Goal: Information Seeking & Learning: Check status

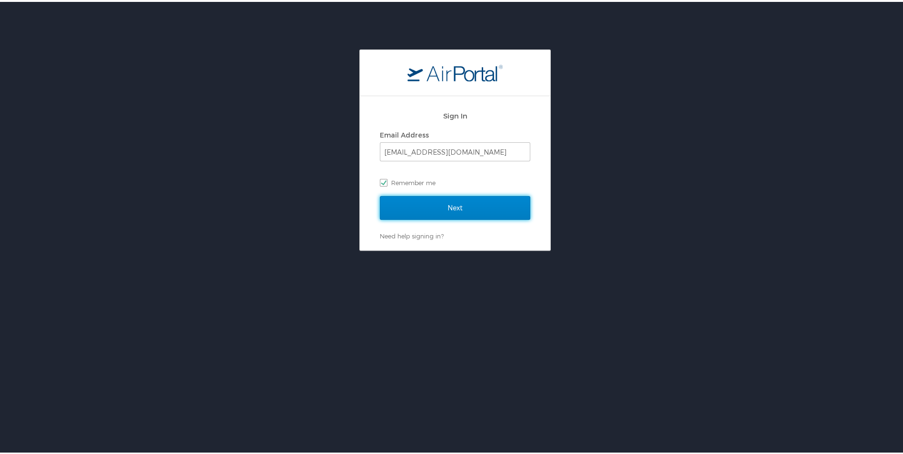
click at [438, 205] on input "Next" at bounding box center [455, 206] width 150 height 24
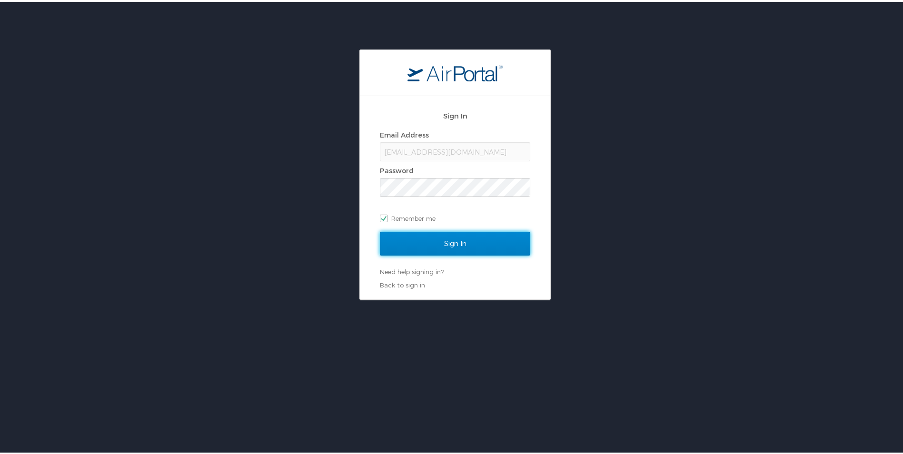
click at [450, 243] on input "Sign In" at bounding box center [455, 242] width 150 height 24
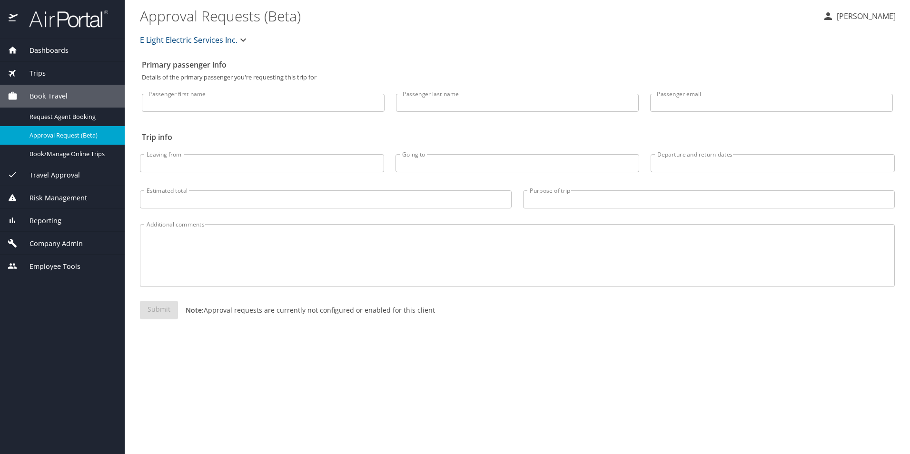
click at [17, 57] on div "Dashboards" at bounding box center [62, 50] width 125 height 23
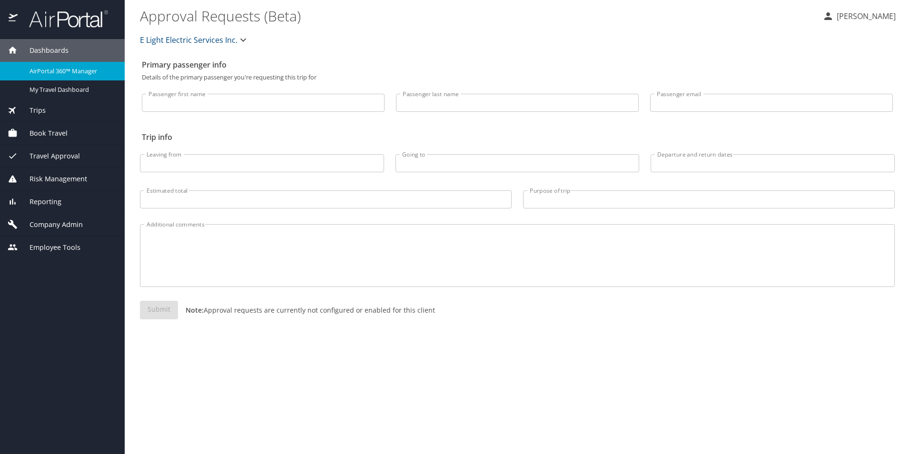
click at [70, 70] on span "AirPortal 360™ Manager" at bounding box center [72, 71] width 84 height 9
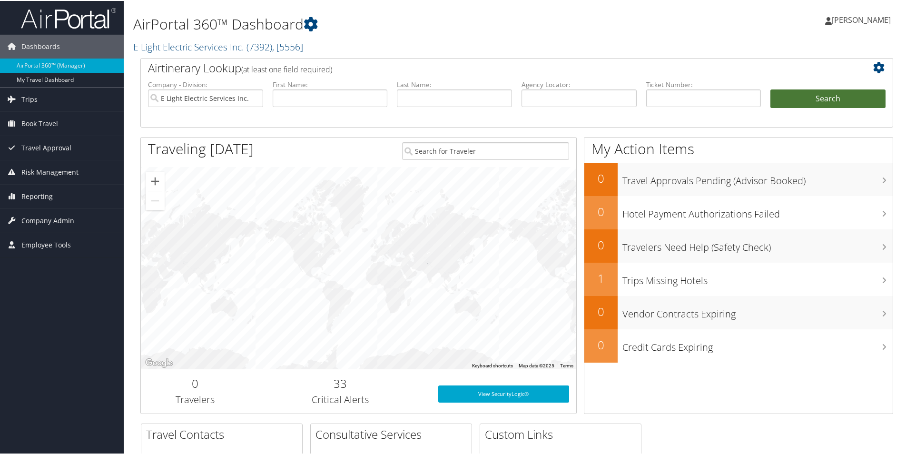
click at [792, 97] on button "Search" at bounding box center [828, 98] width 115 height 19
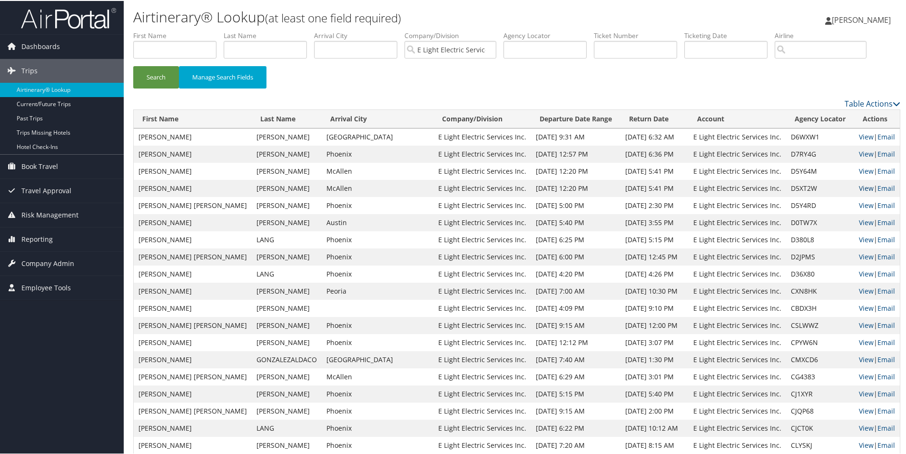
click at [859, 188] on link "View" at bounding box center [866, 187] width 15 height 9
click at [859, 172] on link "View" at bounding box center [866, 170] width 15 height 9
click at [861, 135] on link "View" at bounding box center [866, 135] width 15 height 9
click at [859, 150] on link "View" at bounding box center [866, 153] width 15 height 9
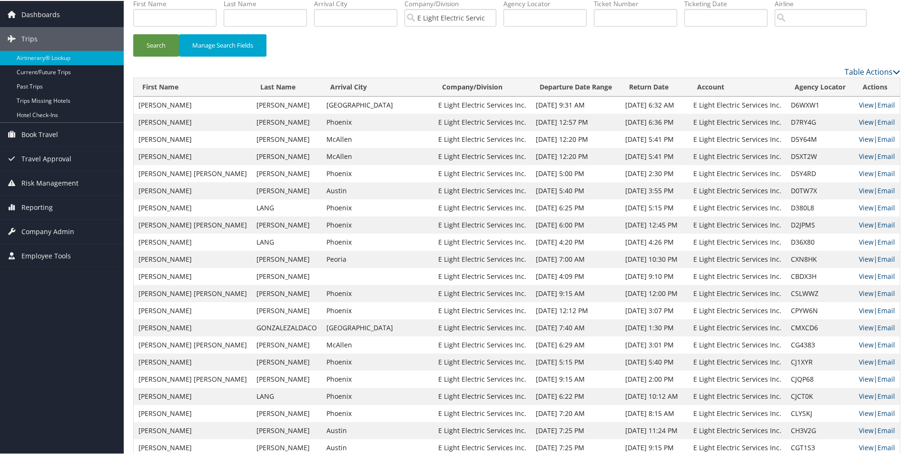
scroll to position [48, 0]
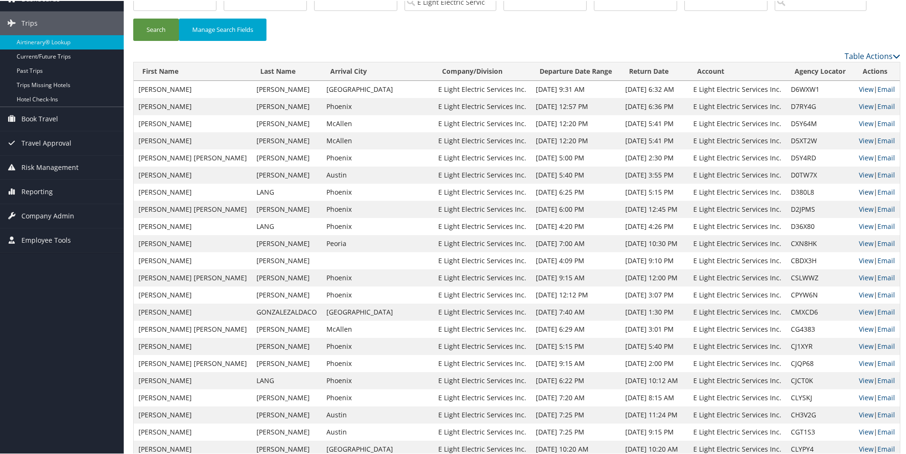
click at [859, 187] on link "View" at bounding box center [866, 191] width 15 height 9
click at [859, 170] on link "View" at bounding box center [866, 173] width 15 height 9
click at [859, 206] on link "View" at bounding box center [866, 208] width 15 height 9
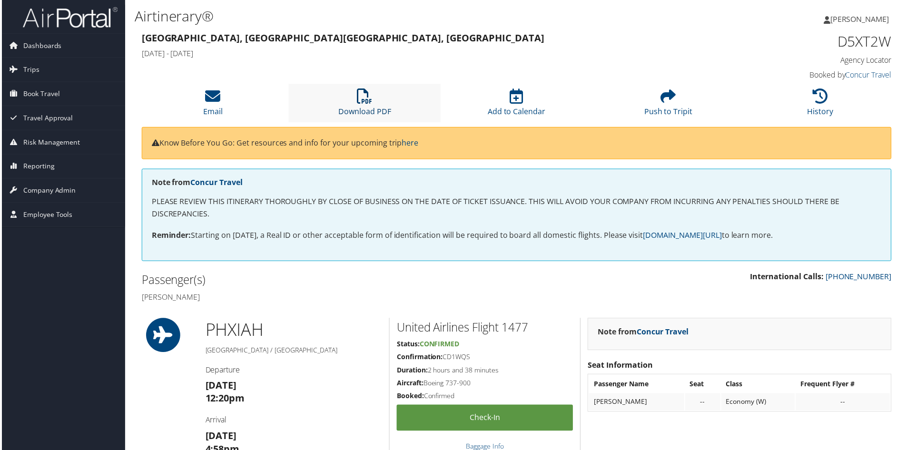
click at [377, 108] on link "Download PDF" at bounding box center [364, 105] width 53 height 23
drag, startPoint x: 836, startPoint y: 318, endPoint x: 847, endPoint y: 321, distance: 12.0
click at [359, 110] on link "Download PDF" at bounding box center [364, 105] width 53 height 23
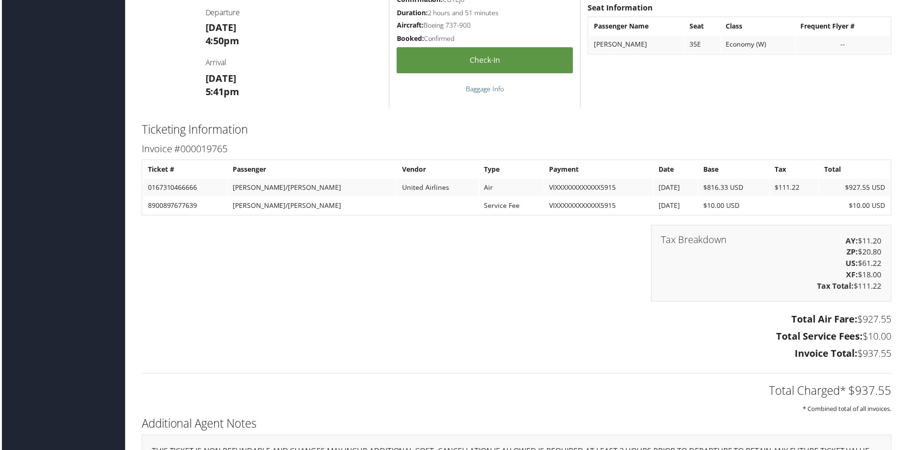
scroll to position [1047, 0]
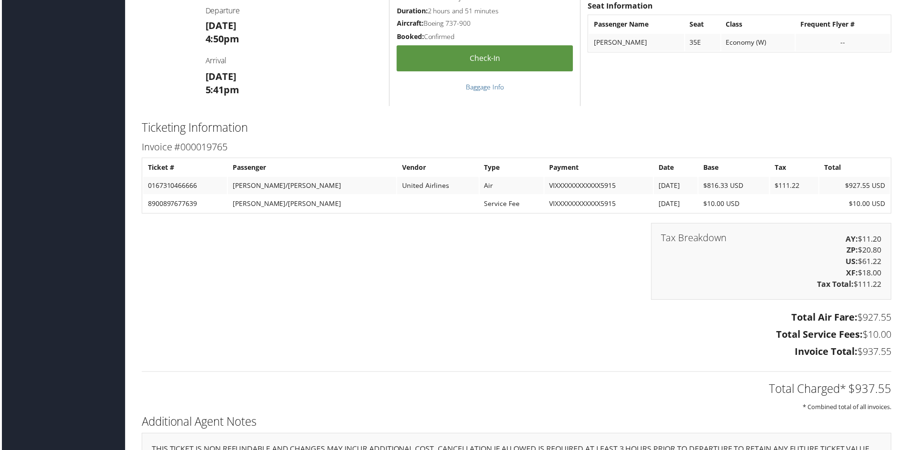
click at [826, 242] on div "Tax Breakdown AY: $11.20 ZP: $20.80 US: $61.22 XF: $18.00 Tax Total: $111.22" at bounding box center [772, 262] width 241 height 77
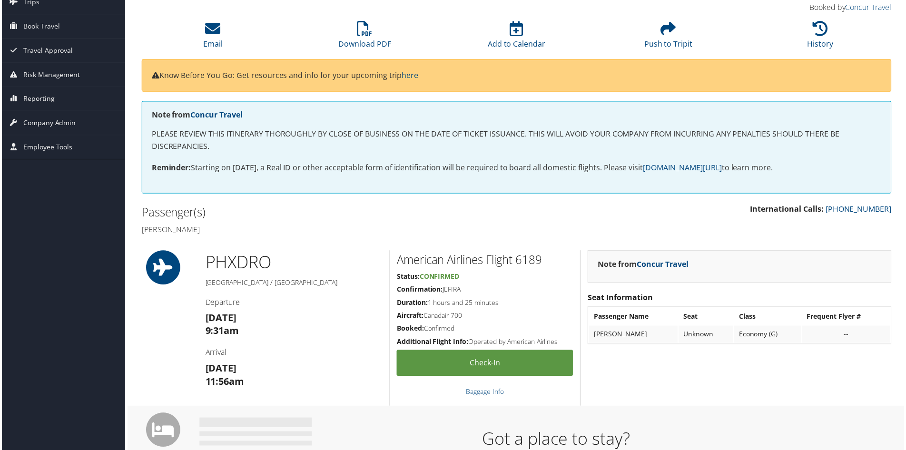
scroll to position [51, 0]
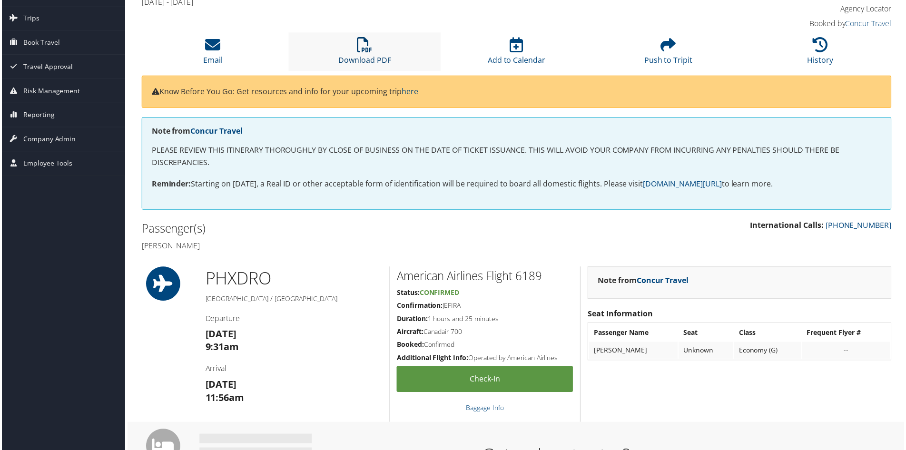
click at [352, 64] on link "Download PDF" at bounding box center [364, 54] width 53 height 23
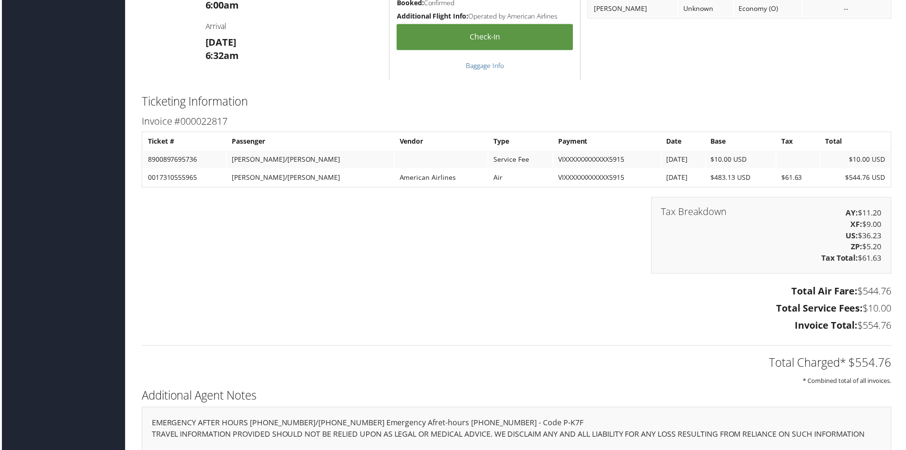
scroll to position [765, 0]
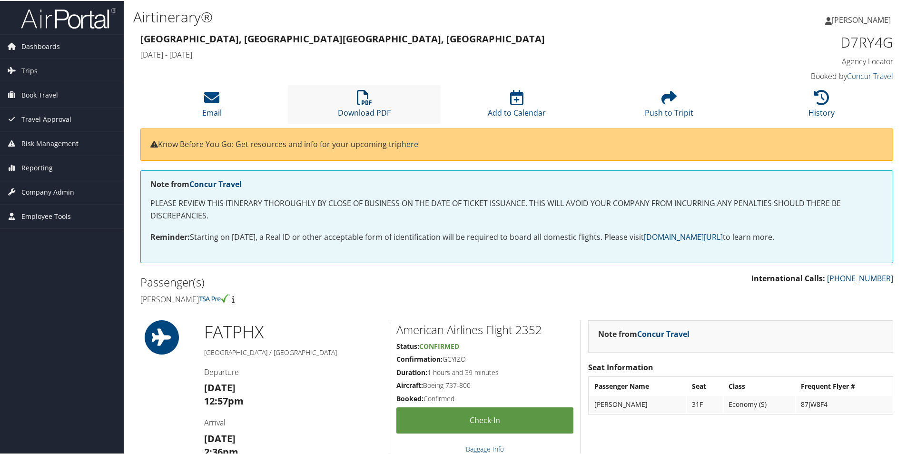
click at [367, 98] on icon at bounding box center [364, 96] width 15 height 15
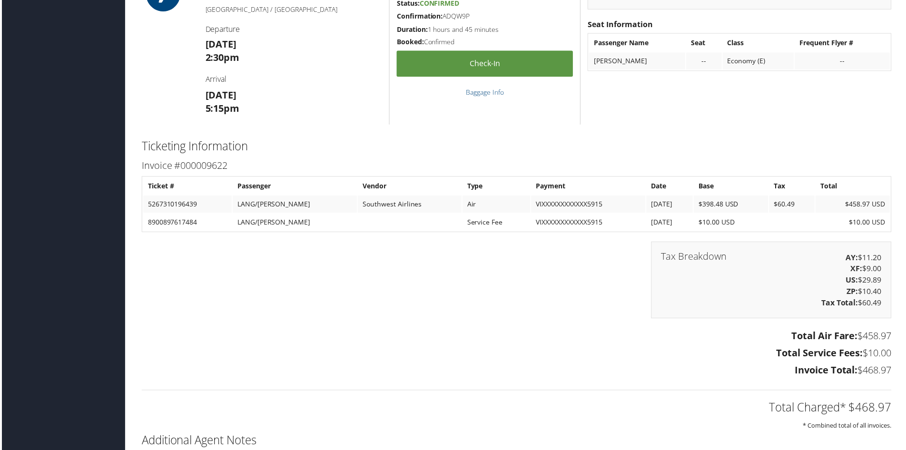
scroll to position [857, 0]
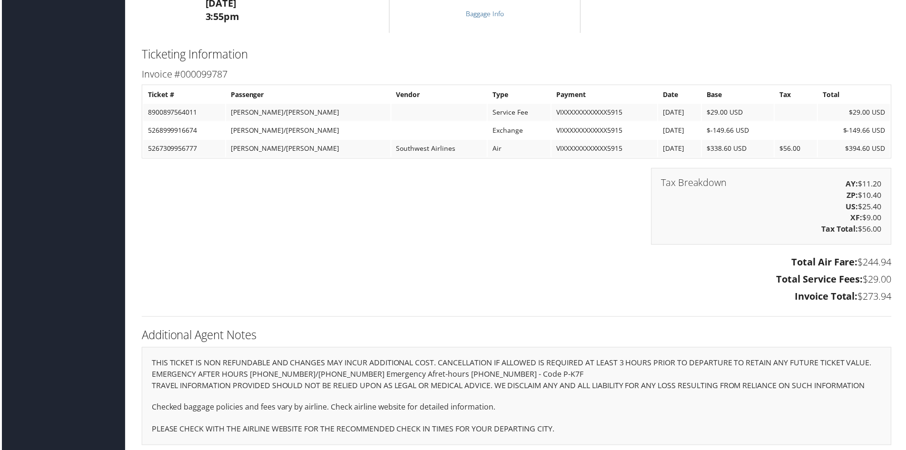
scroll to position [748, 0]
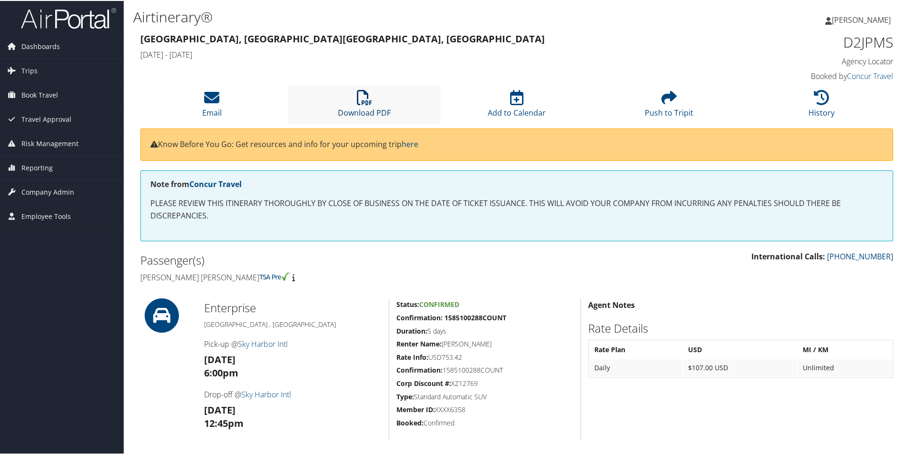
click at [370, 97] on icon at bounding box center [364, 96] width 15 height 15
click at [663, 28] on div "[PERSON_NAME] [PERSON_NAME] My Settings Travel Agency Contacts View Travel Prof…" at bounding box center [758, 23] width 303 height 37
click at [622, 29] on div "[PERSON_NAME] [PERSON_NAME] My Settings Travel Agency Contacts View Travel Prof…" at bounding box center [758, 23] width 303 height 37
